Goal: Navigation & Orientation: Find specific page/section

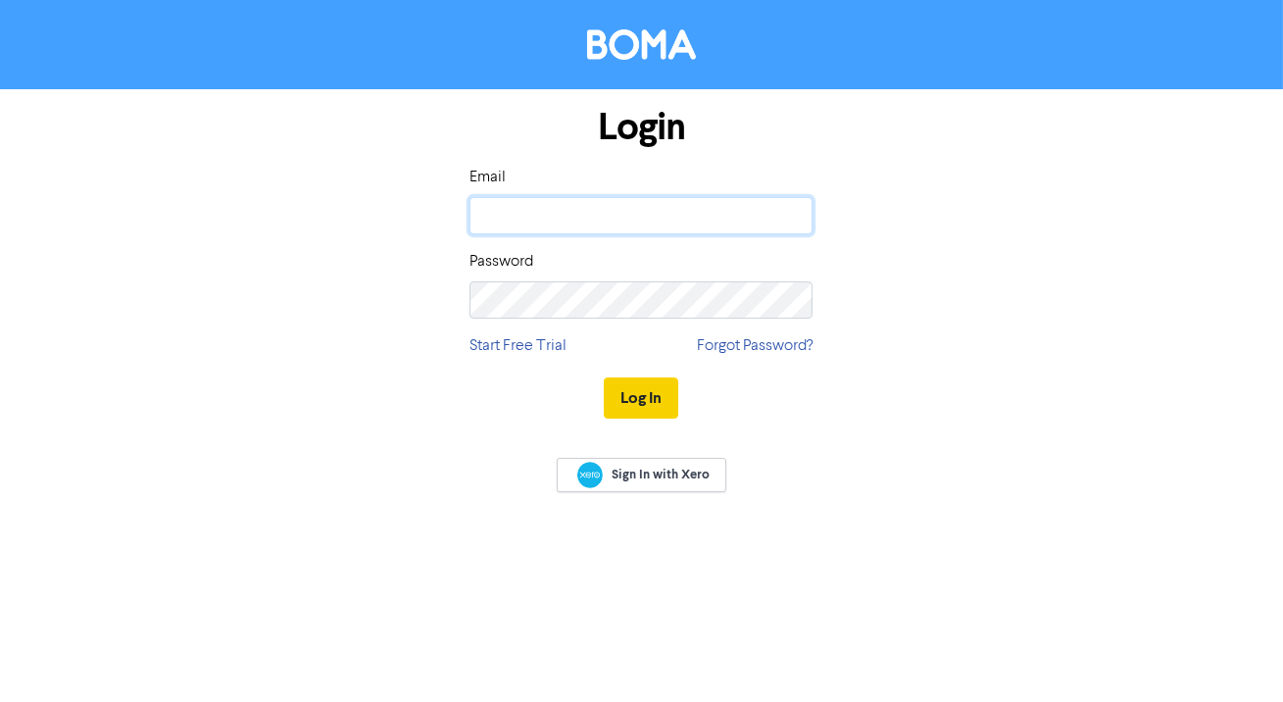
type input "[EMAIL_ADDRESS][DOMAIN_NAME]"
click at [636, 394] on button "Log In" at bounding box center [641, 397] width 74 height 41
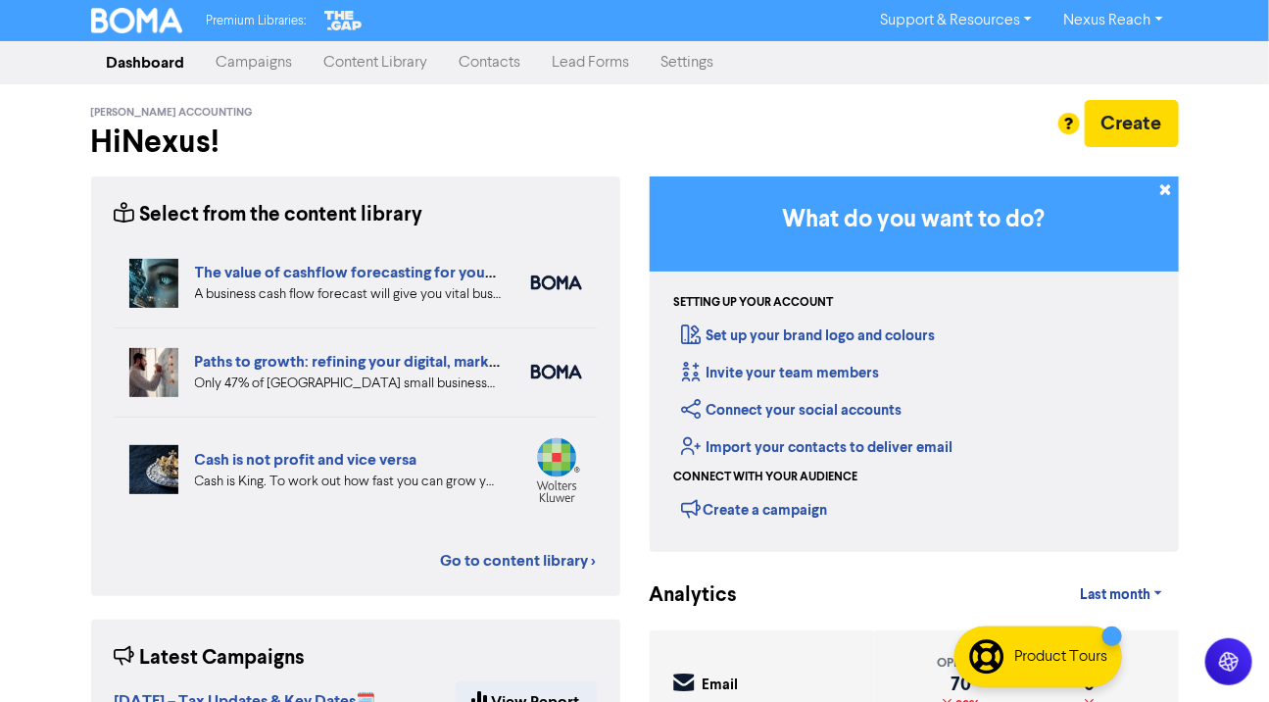
click at [266, 59] on link "Campaigns" at bounding box center [255, 62] width 108 height 39
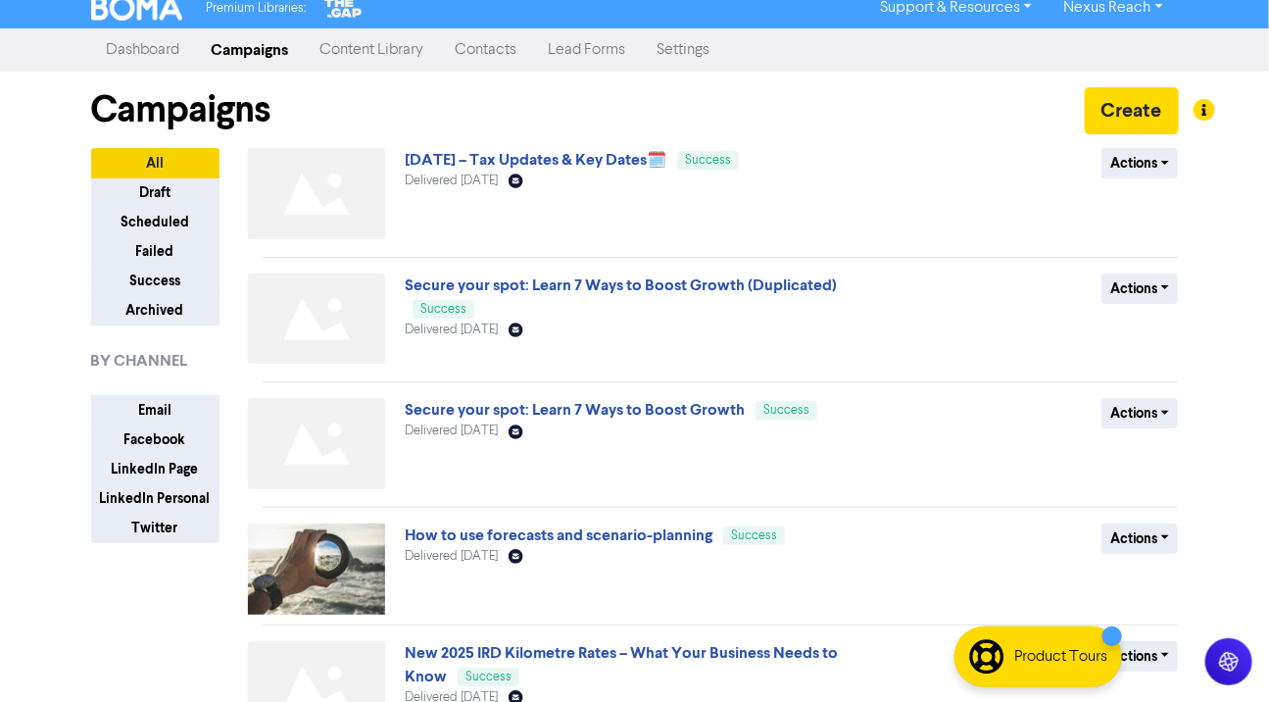
scroll to position [15, 0]
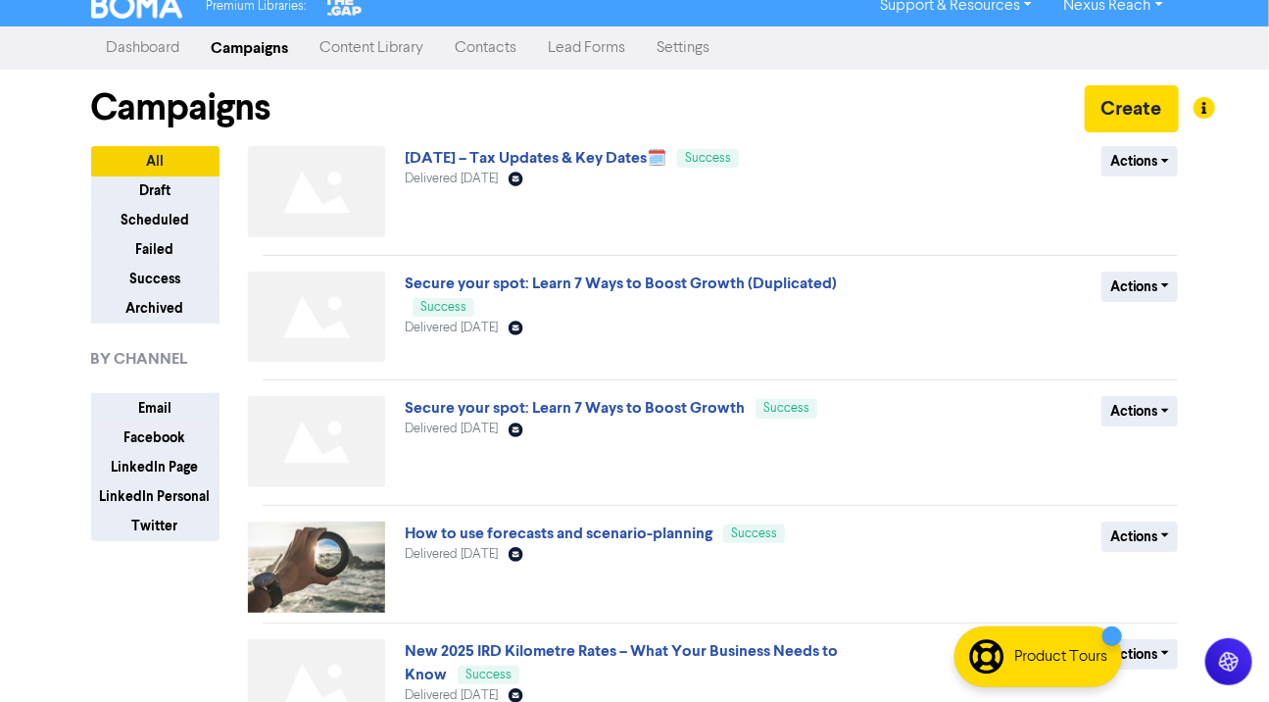
click at [373, 42] on link "Content Library" at bounding box center [372, 47] width 135 height 39
